Goal: Task Accomplishment & Management: Complete application form

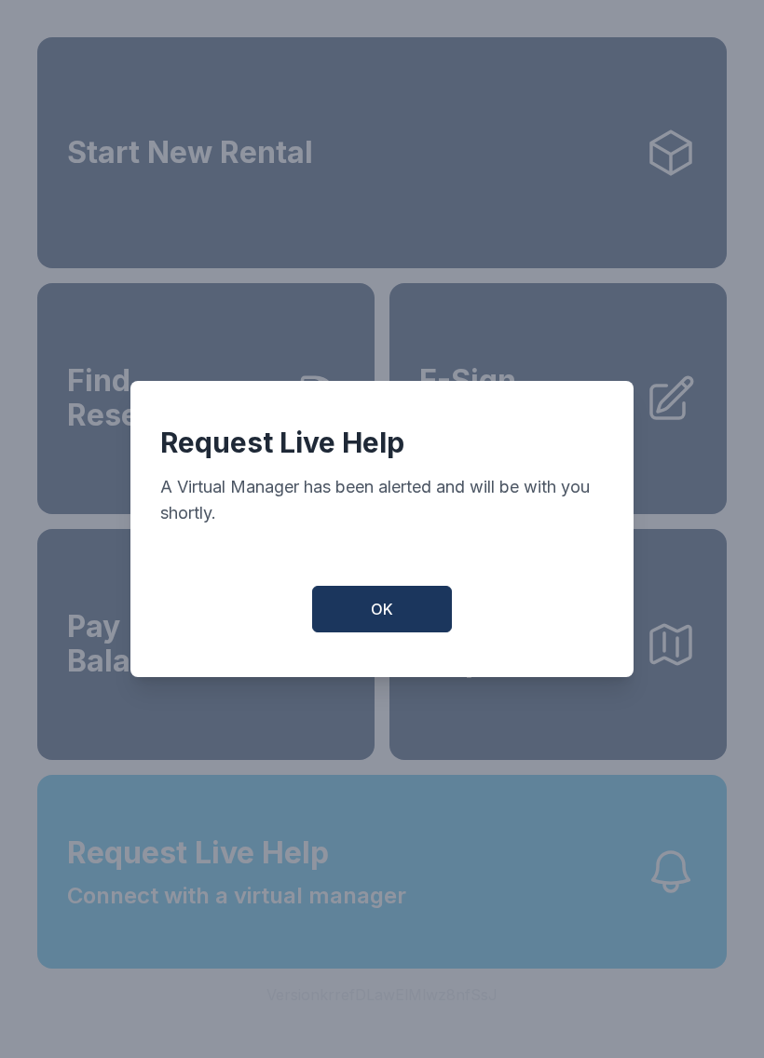
click at [411, 607] on button "OK" at bounding box center [382, 609] width 140 height 47
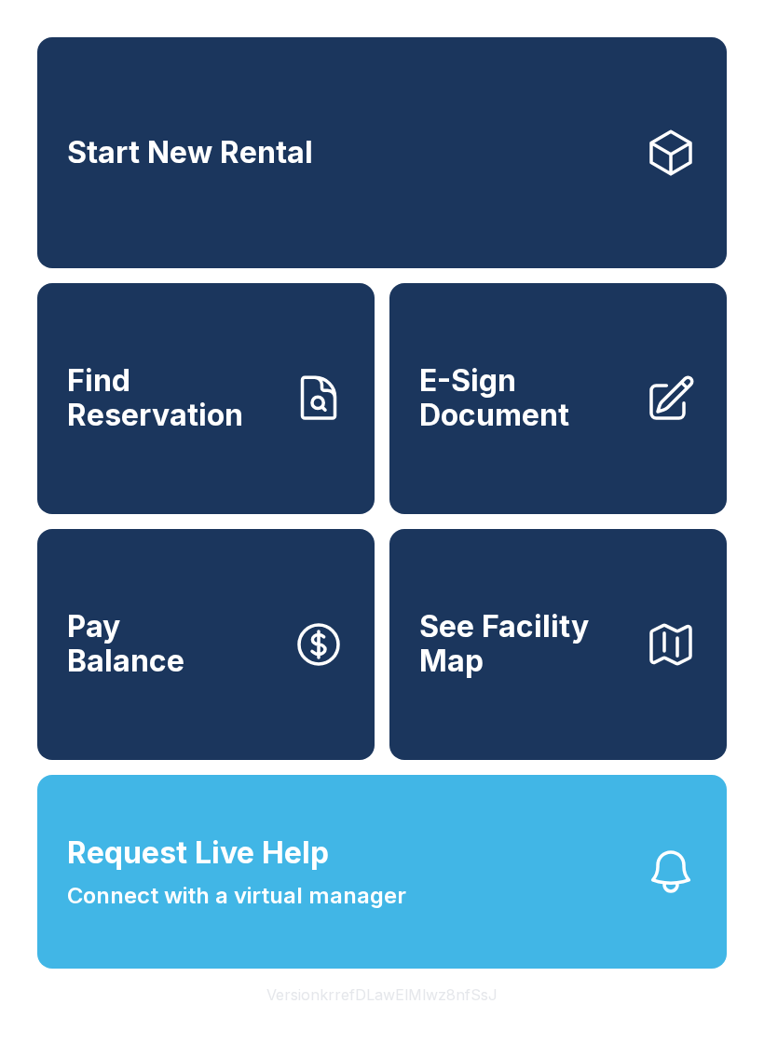
click at [550, 422] on span "E-Sign Document" at bounding box center [524, 398] width 210 height 68
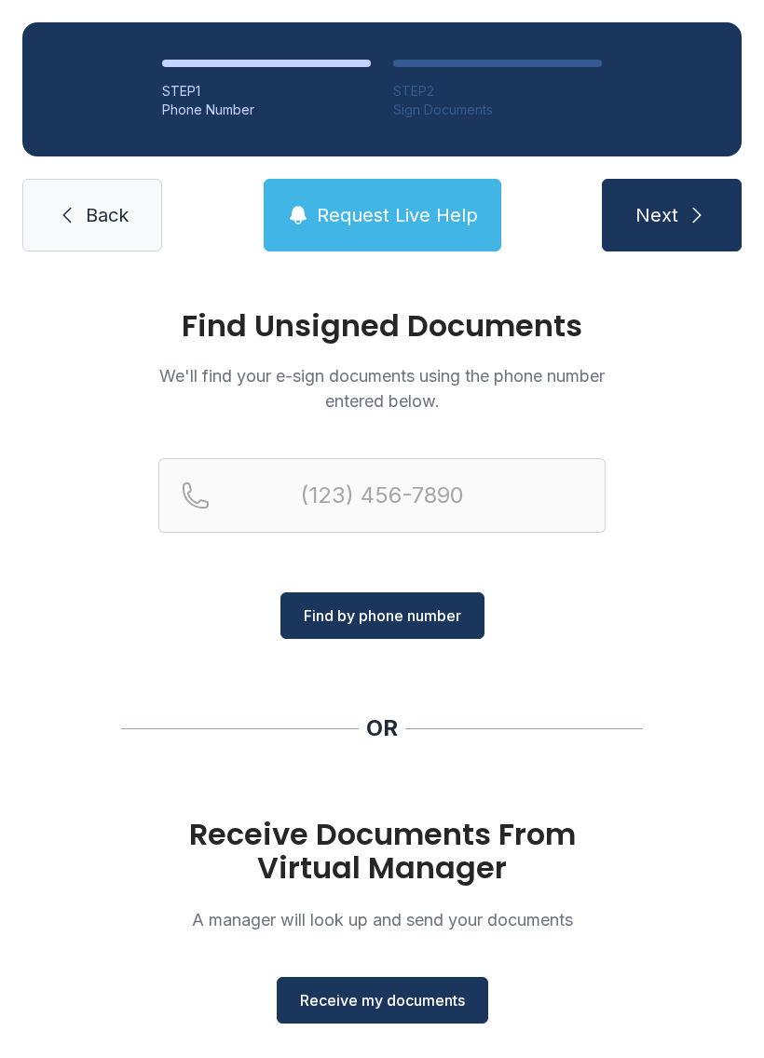
click at [429, 985] on button "Receive my documents" at bounding box center [382, 1000] width 211 height 47
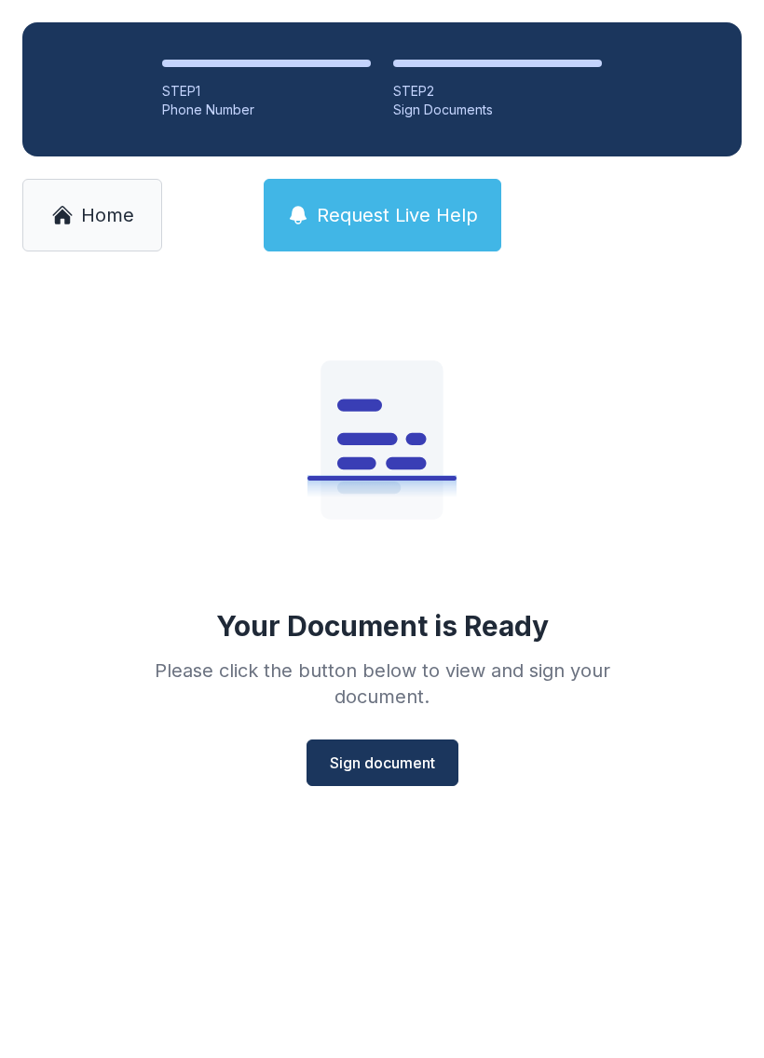
click at [376, 764] on span "Sign document" at bounding box center [382, 763] width 105 height 22
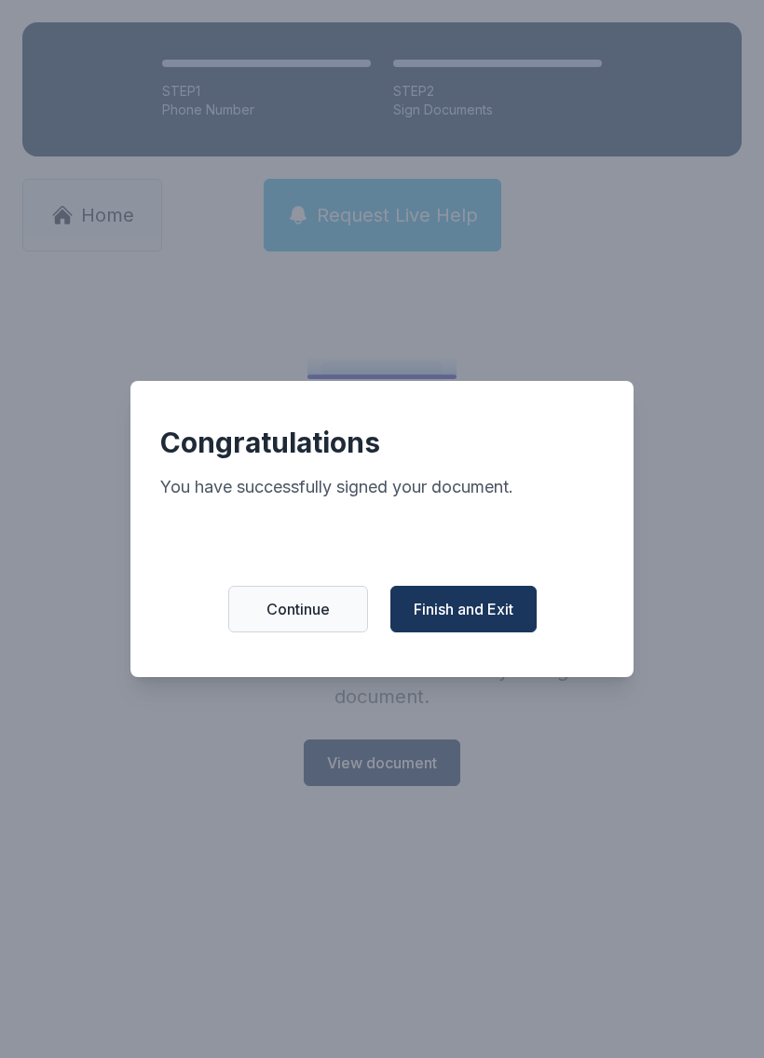
click at [435, 654] on div "Congratulations You have successfully signed your document. Continue Finish and…" at bounding box center [381, 529] width 503 height 296
click at [478, 616] on span "Finish and Exit" at bounding box center [463, 609] width 100 height 22
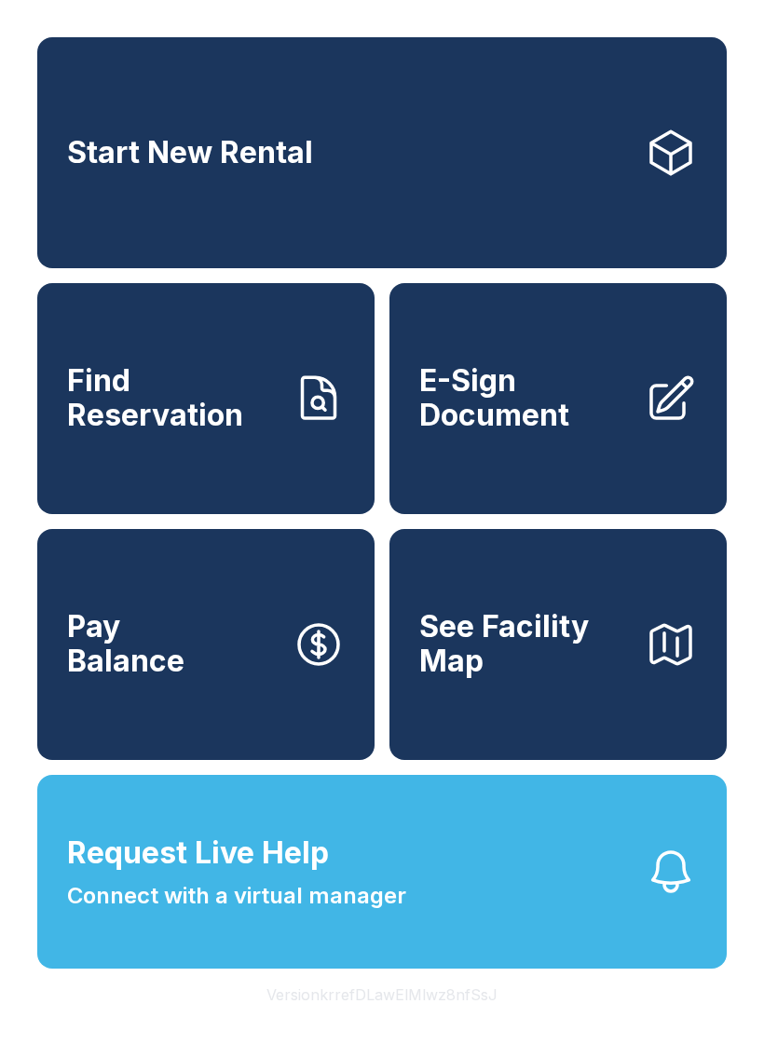
click at [548, 678] on span "See Facility Map" at bounding box center [524, 644] width 210 height 68
